Goal: Transaction & Acquisition: Book appointment/travel/reservation

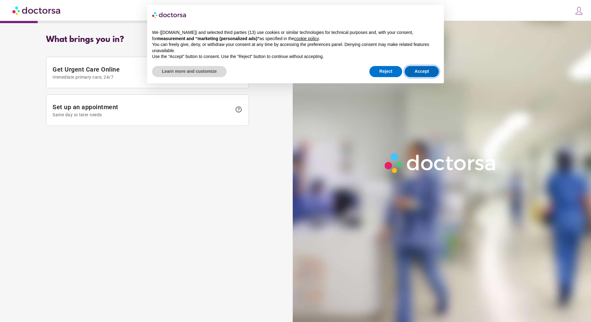
click at [427, 76] on button "Accept" at bounding box center [421, 71] width 34 height 11
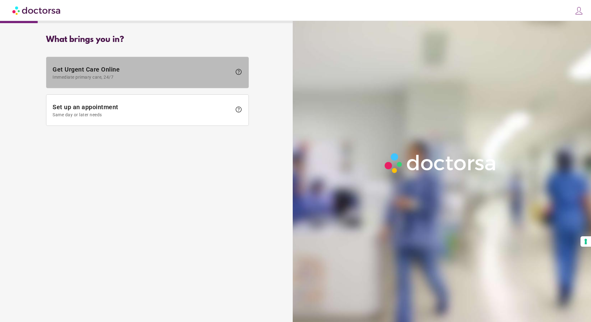
click at [130, 79] on span "Immediate primary care, 24/7" at bounding box center [142, 77] width 179 height 5
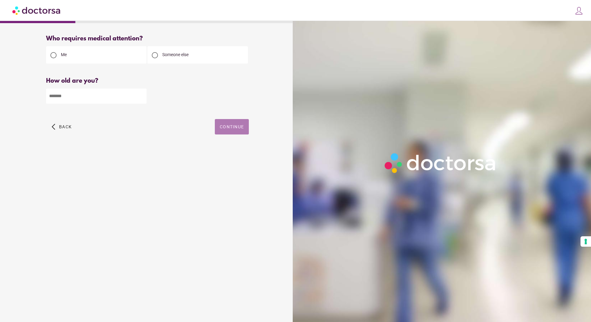
click at [242, 129] on span "Continue" at bounding box center [232, 126] width 24 height 5
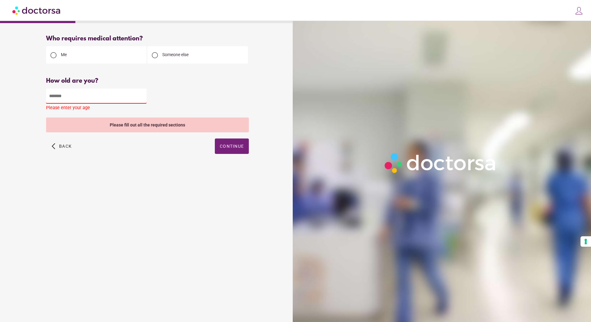
click at [67, 94] on input "number" at bounding box center [96, 96] width 100 height 15
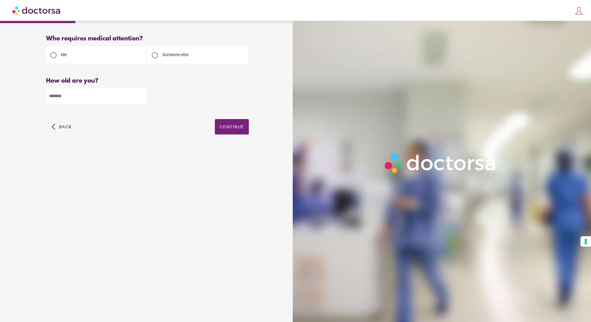
type input "**"
drag, startPoint x: 208, startPoint y: 122, endPoint x: 227, endPoint y: 128, distance: 20.3
click at [208, 122] on div "arrow_back_ios Back Continue" at bounding box center [147, 131] width 203 height 25
click at [228, 128] on span "Continue" at bounding box center [232, 126] width 24 height 5
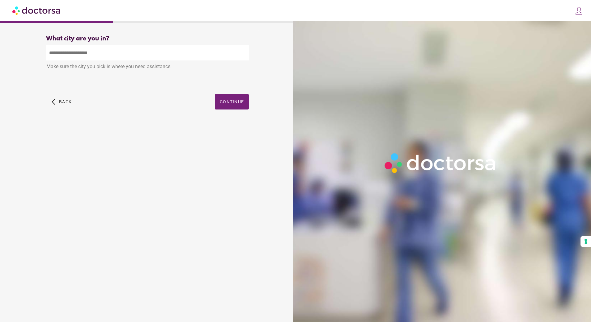
click at [112, 55] on input "text" at bounding box center [147, 52] width 203 height 15
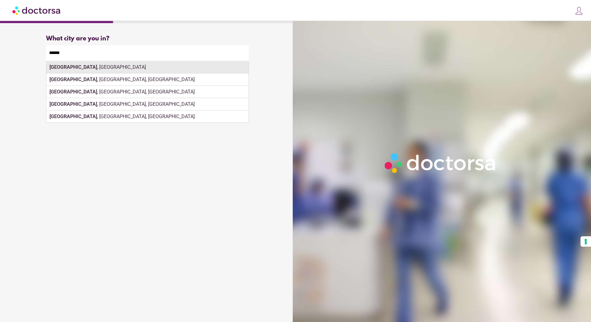
click at [89, 68] on div "[GEOGRAPHIC_DATA] , [GEOGRAPHIC_DATA]" at bounding box center [147, 67] width 202 height 12
type input "**********"
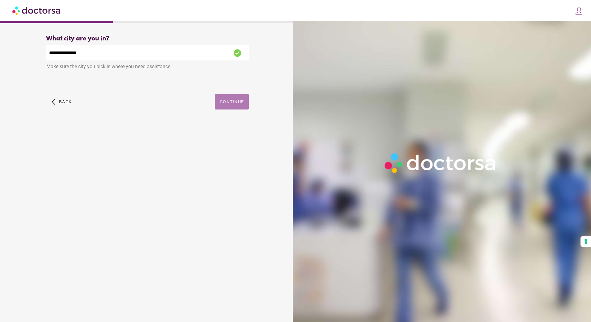
click at [242, 102] on span "Continue" at bounding box center [232, 101] width 24 height 5
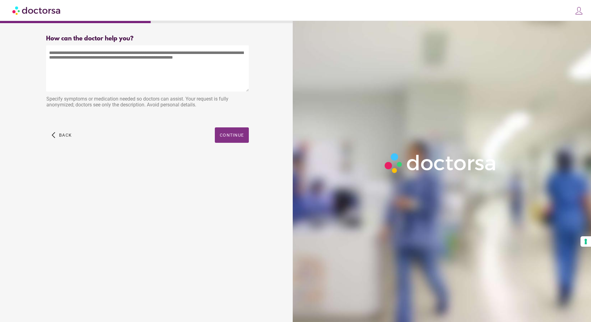
click at [223, 141] on span "button" at bounding box center [232, 135] width 34 height 15
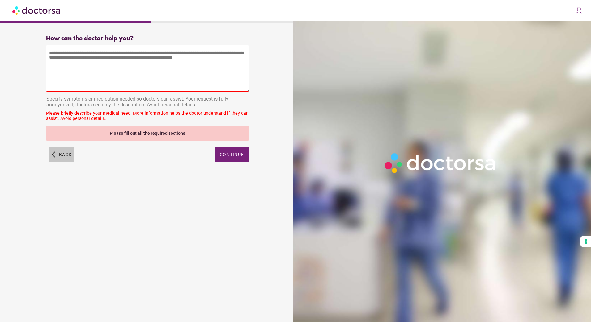
click at [54, 155] on span "button" at bounding box center [61, 154] width 25 height 15
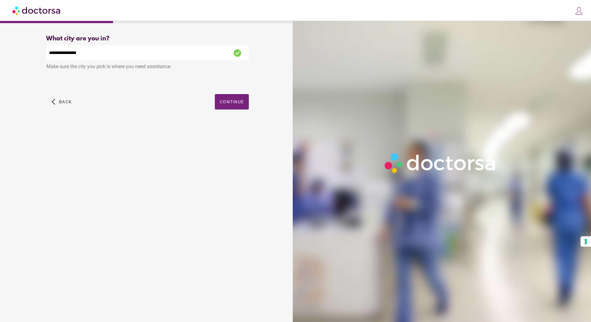
click at [54, 155] on div "What brings you in? Get Urgent Care Online Immediate primary care, 24/7 help Se…" at bounding box center [147, 169] width 288 height 278
drag, startPoint x: 54, startPoint y: 155, endPoint x: 58, endPoint y: 103, distance: 52.1
click at [57, 103] on span "button" at bounding box center [61, 101] width 25 height 15
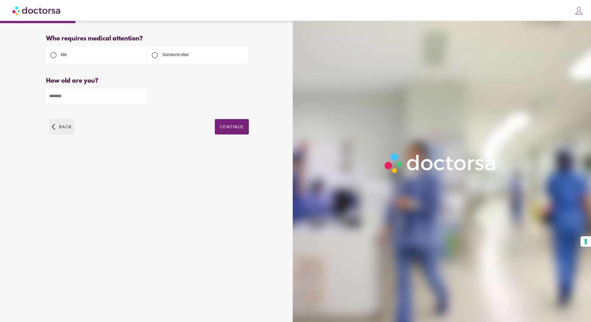
click at [57, 127] on span "button" at bounding box center [61, 126] width 25 height 15
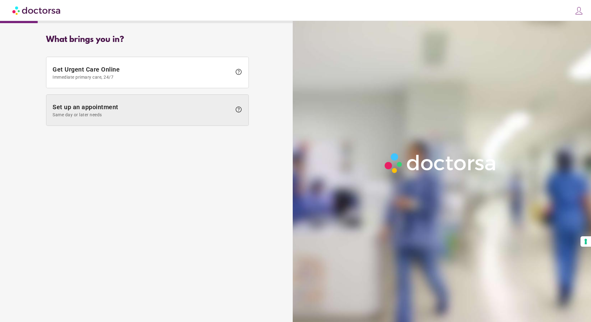
click at [71, 106] on span "Set up an appointment Same day or later needs" at bounding box center [142, 110] width 179 height 14
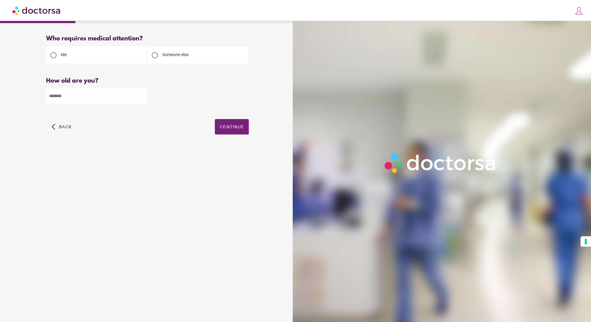
click at [33, 6] on img at bounding box center [36, 10] width 49 height 14
